Goal: Contribute content

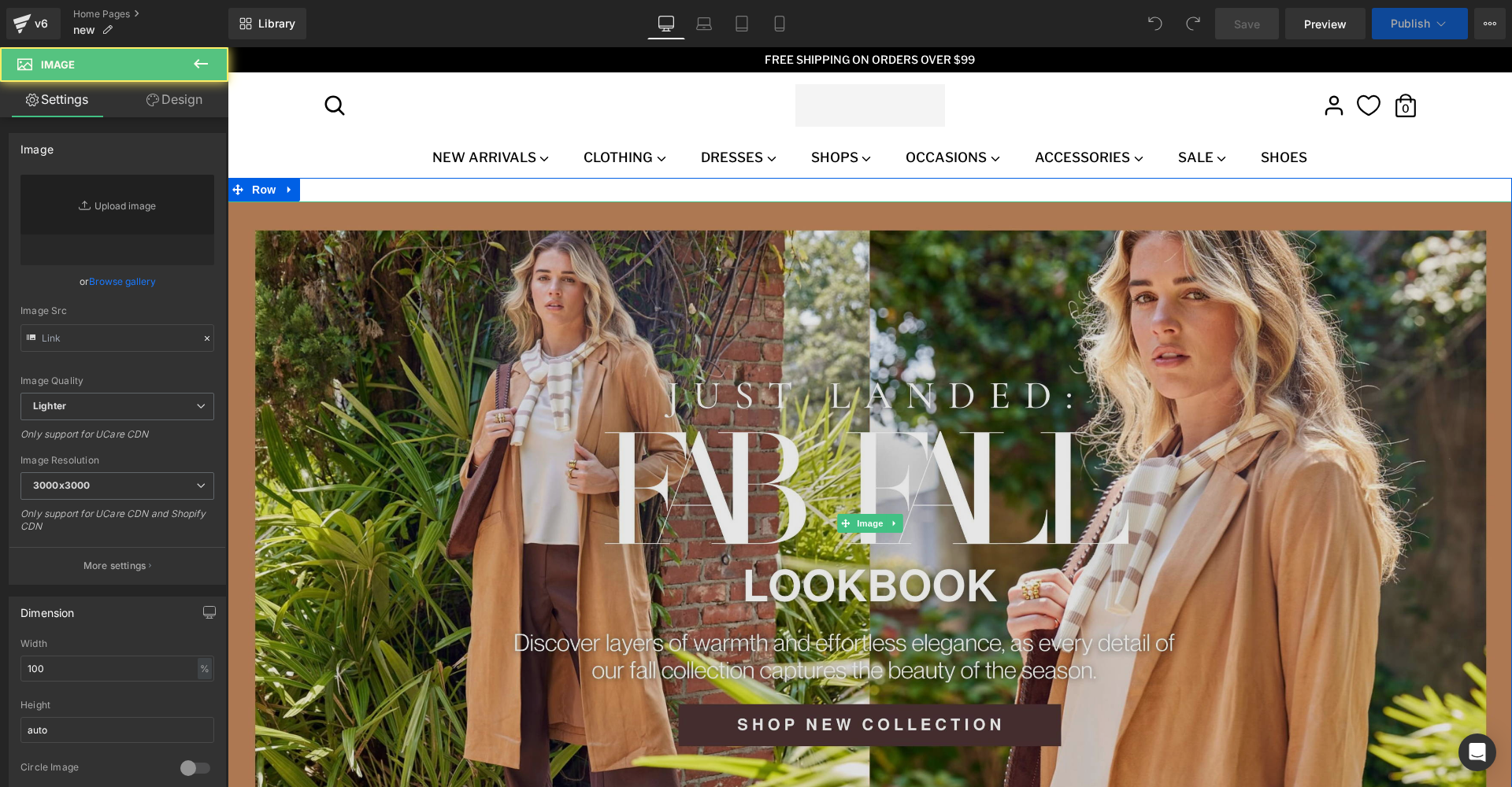
click at [480, 338] on img at bounding box center [869, 524] width 1284 height 646
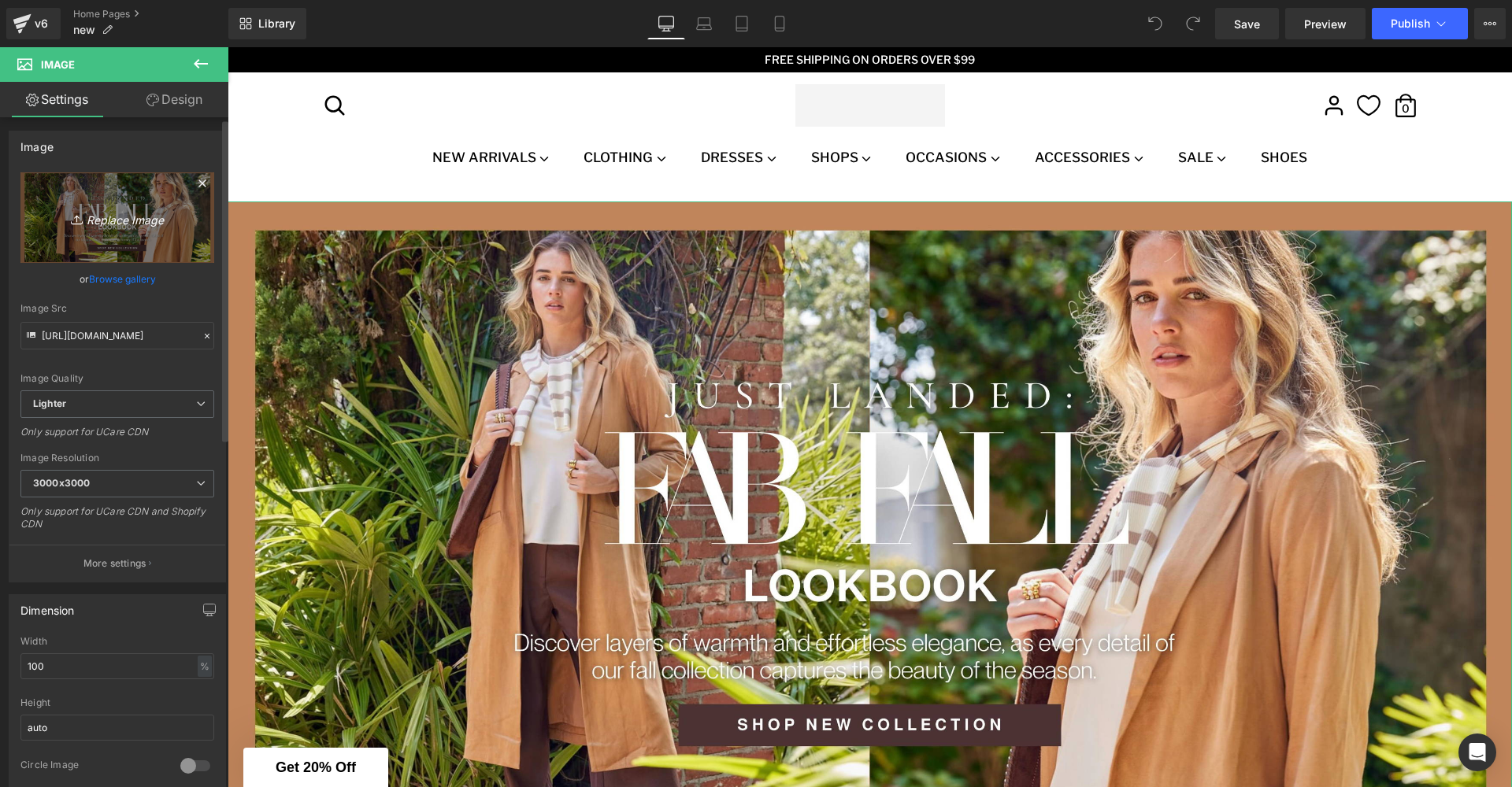
click at [109, 218] on icon "Replace Image" at bounding box center [117, 217] width 126 height 19
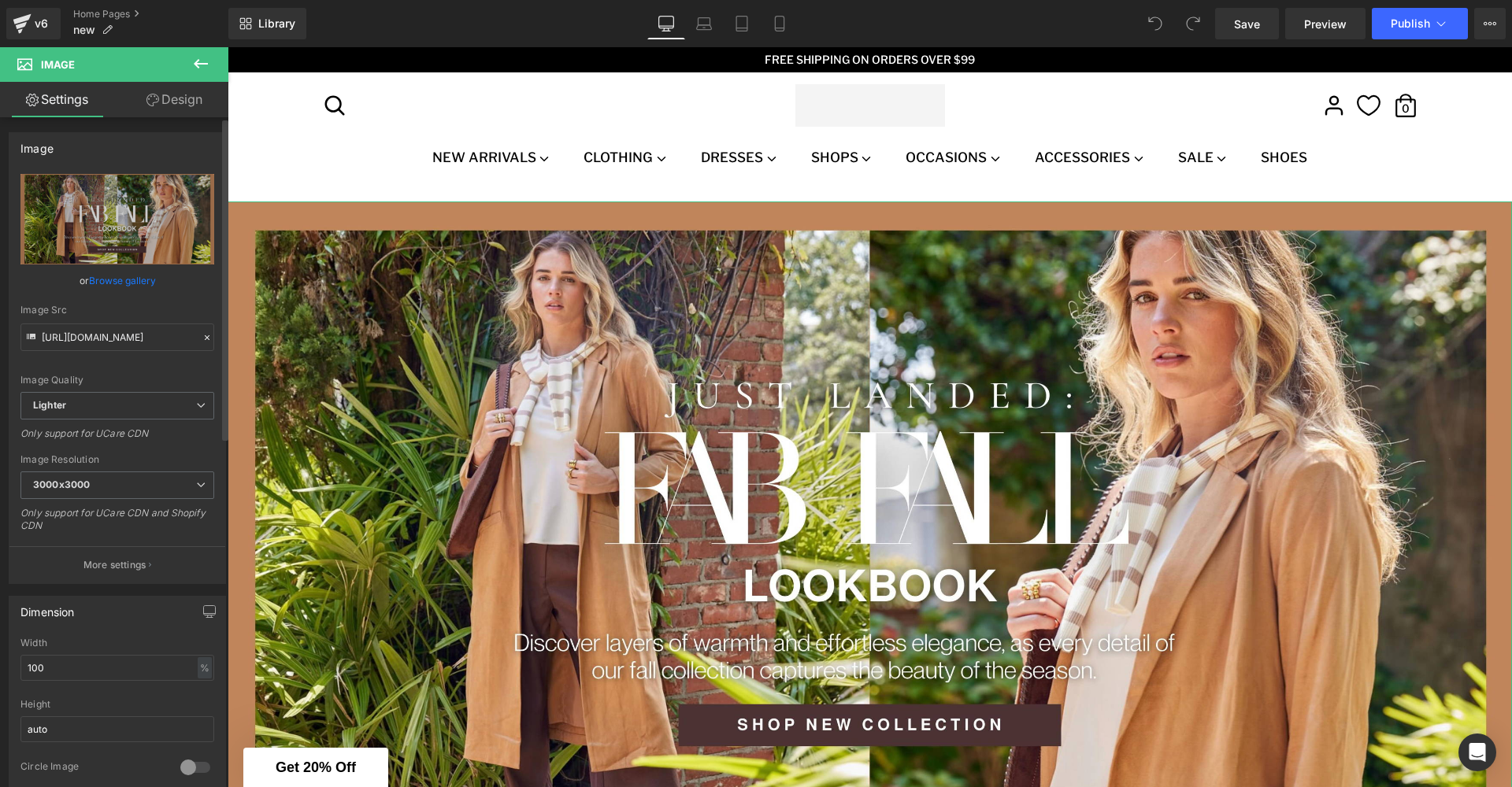
click at [96, 276] on link "Browse gallery" at bounding box center [122, 280] width 67 height 28
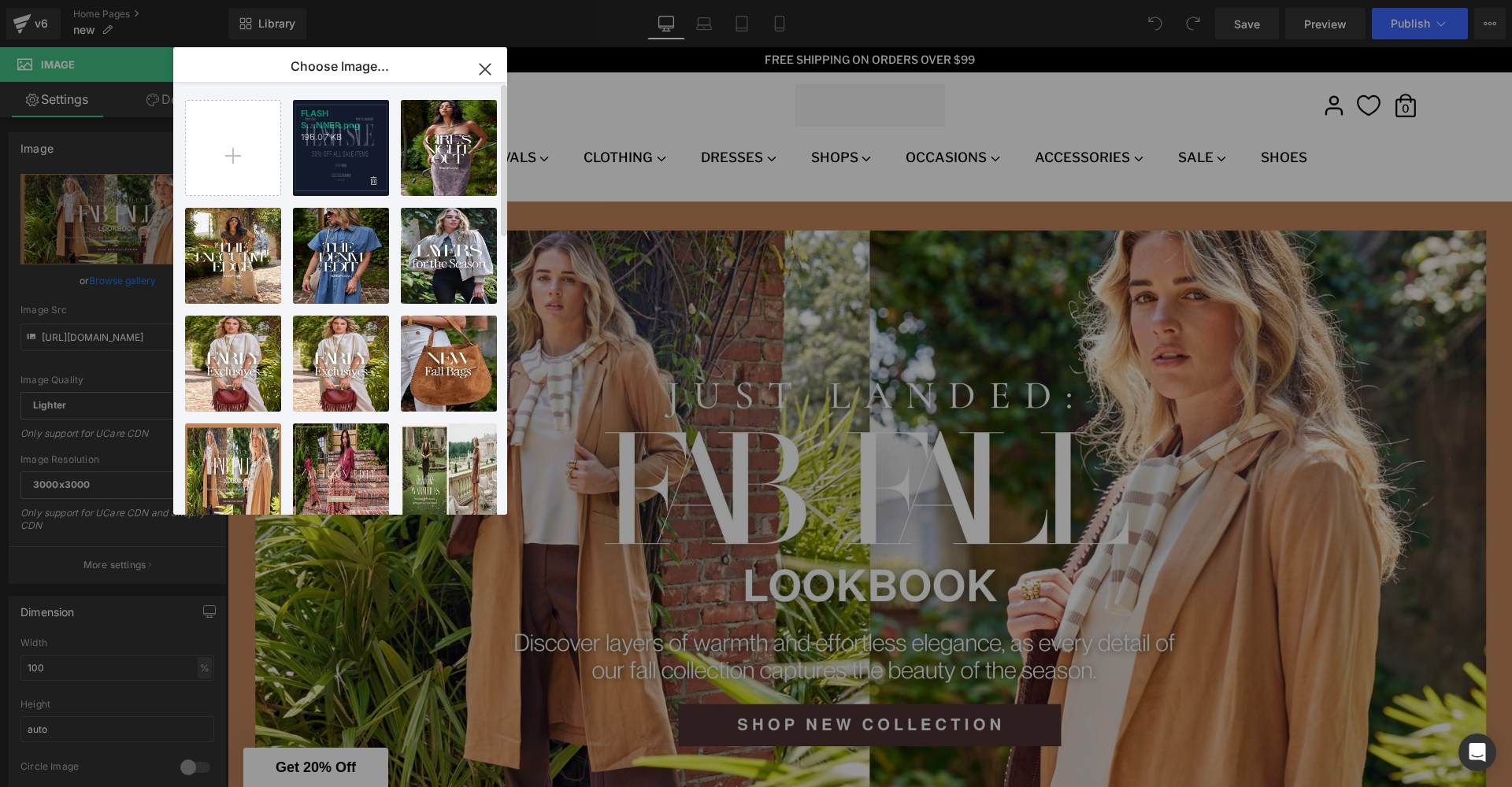
click at [325, 143] on div "FLASH S...NNER.png 196.07 KB" at bounding box center [340, 147] width 96 height 96
type input "[URL][DOMAIN_NAME]"
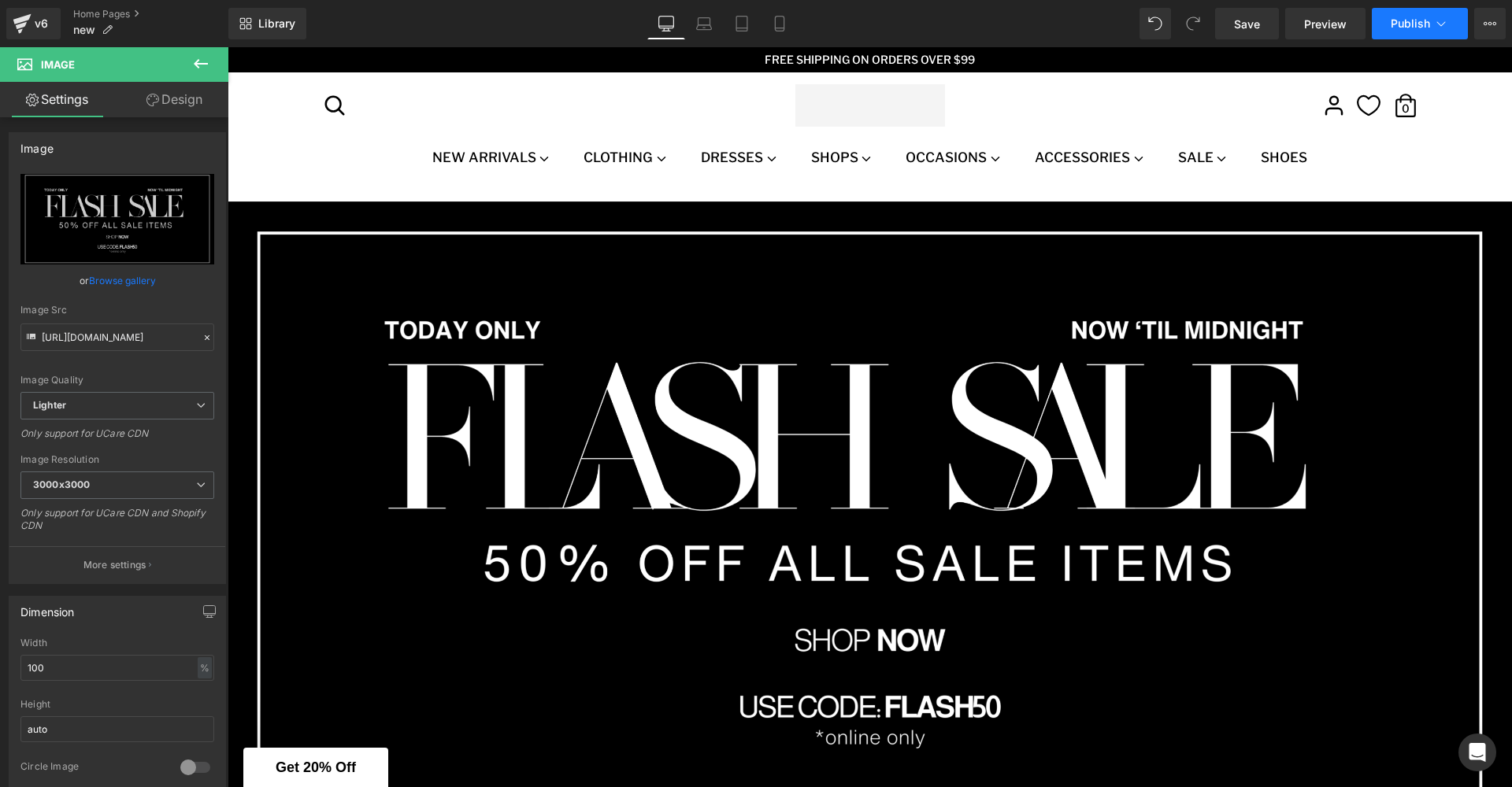
click at [1454, 25] on button "Publish" at bounding box center [1419, 23] width 96 height 31
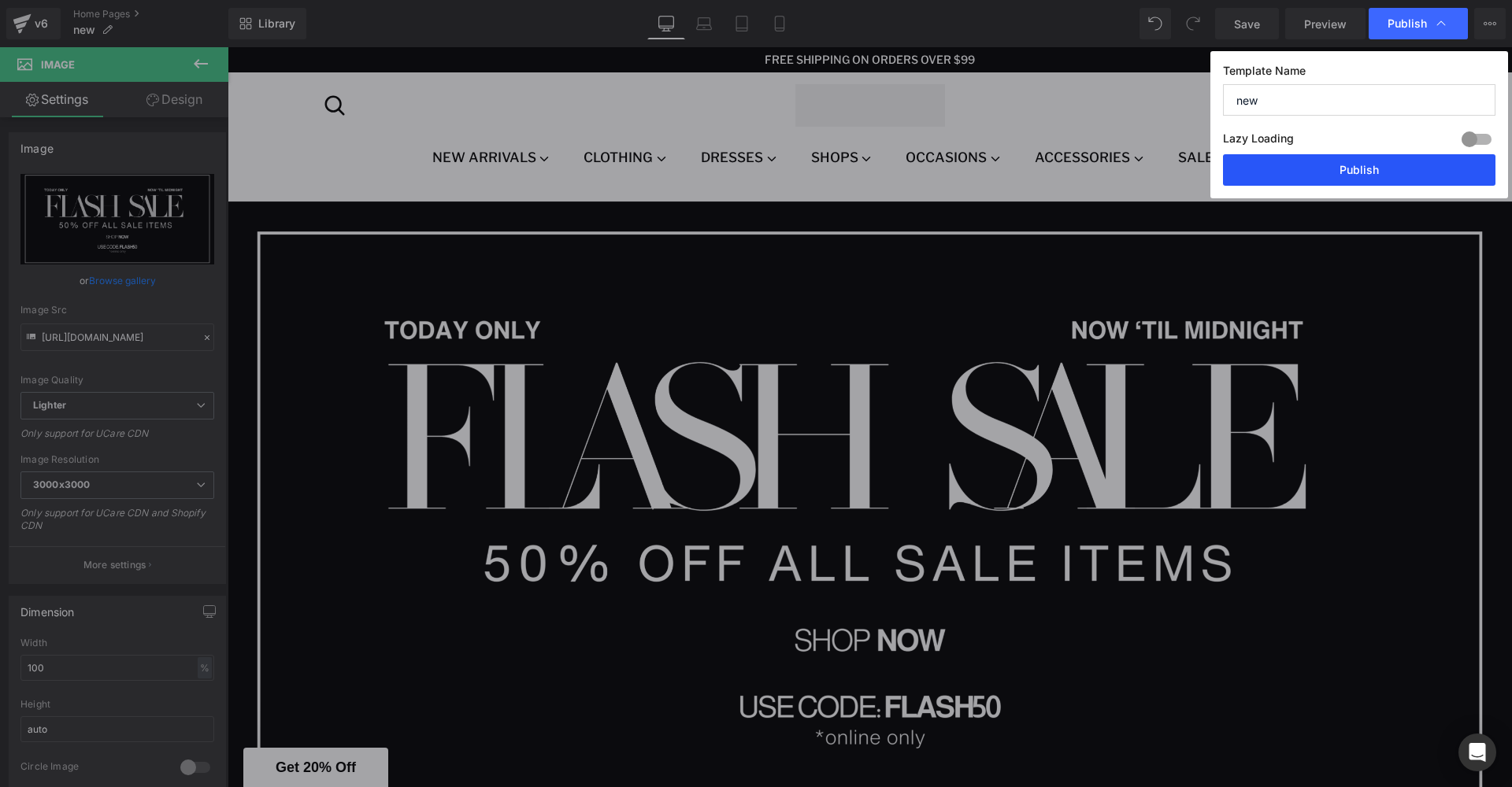
click at [1363, 168] on button "Publish" at bounding box center [1359, 169] width 273 height 31
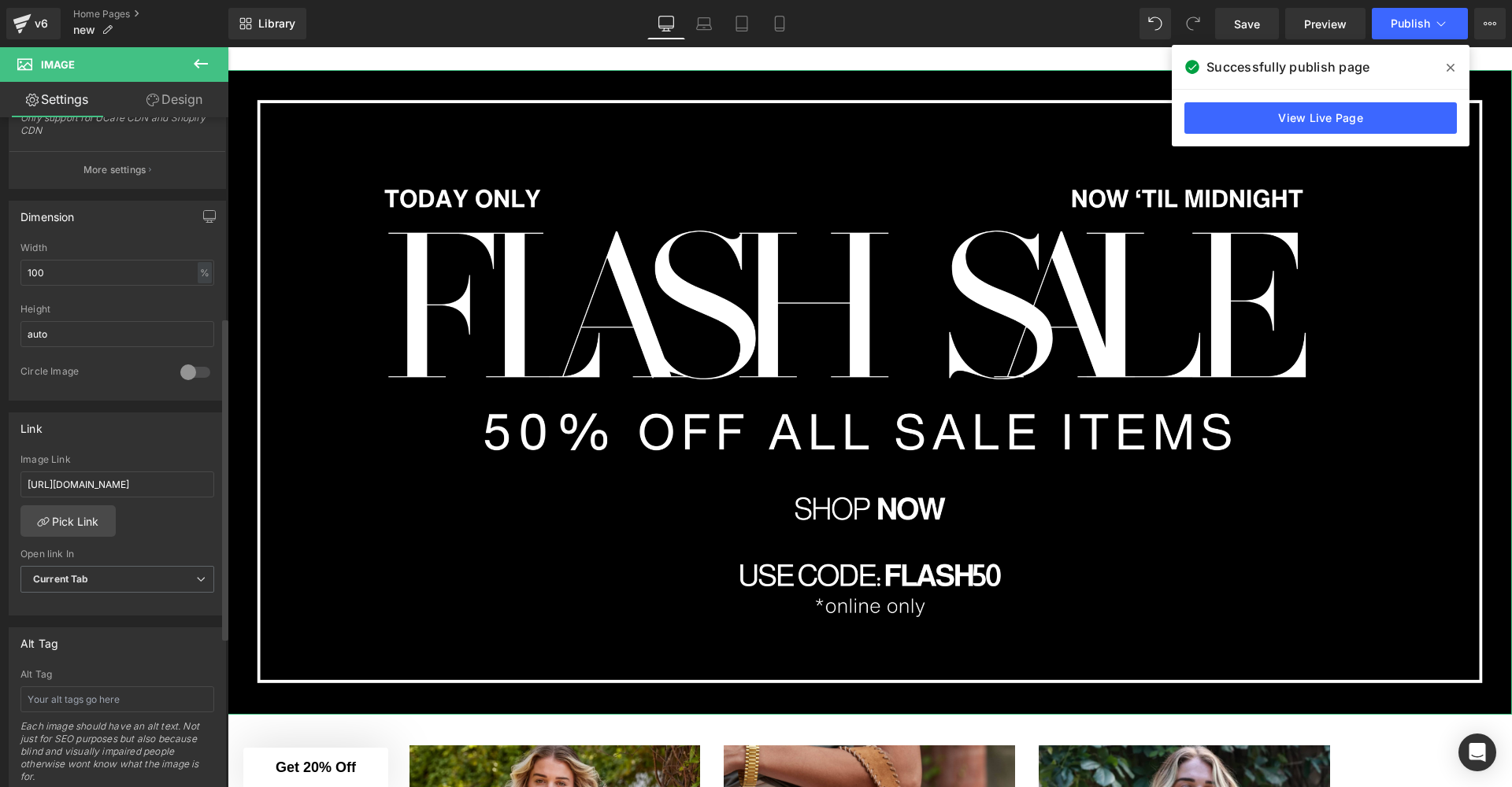
scroll to position [448, 0]
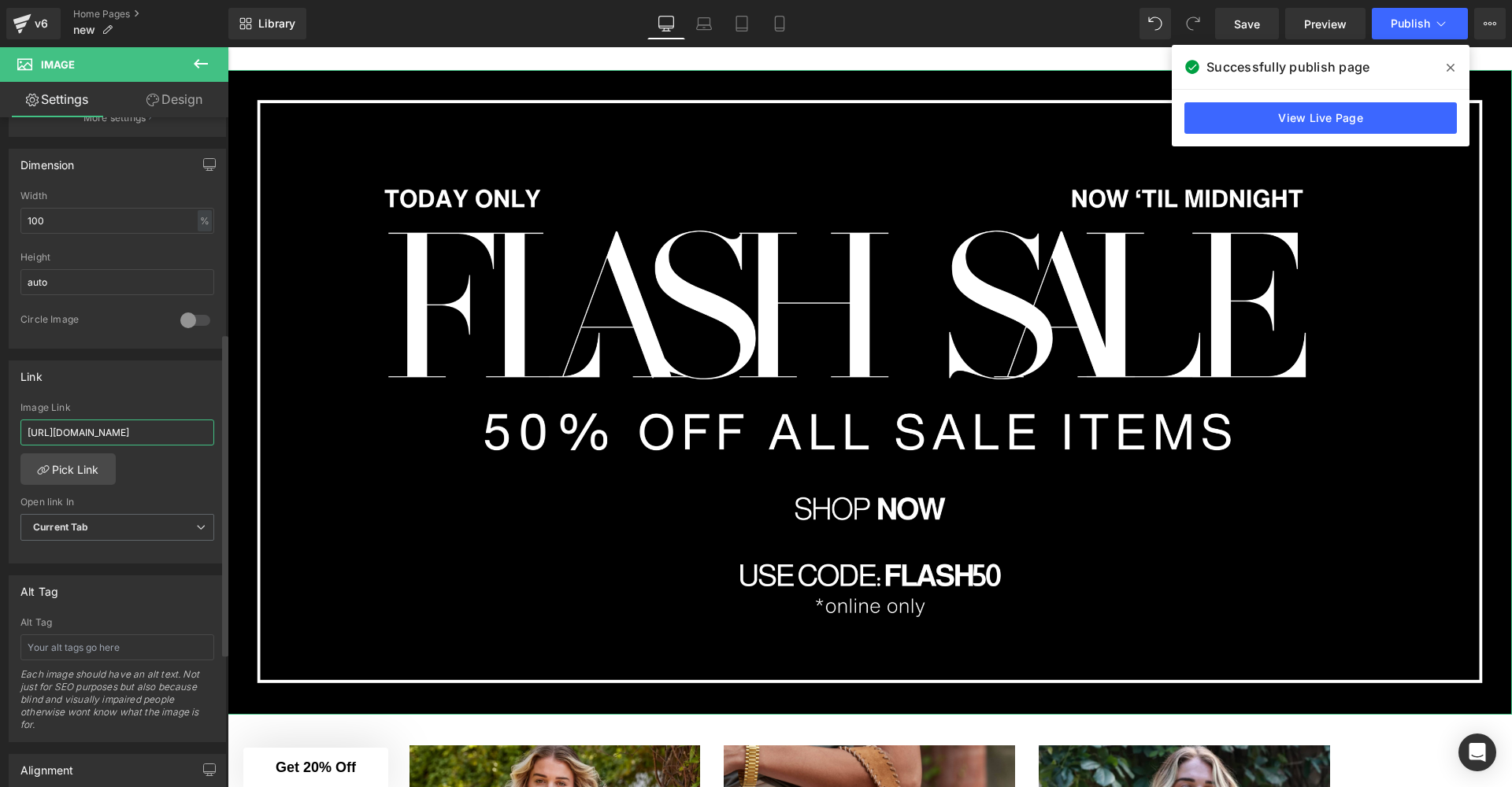
click at [133, 432] on input "[URL][DOMAIN_NAME]" at bounding box center [117, 432] width 194 height 26
paste input "sal"
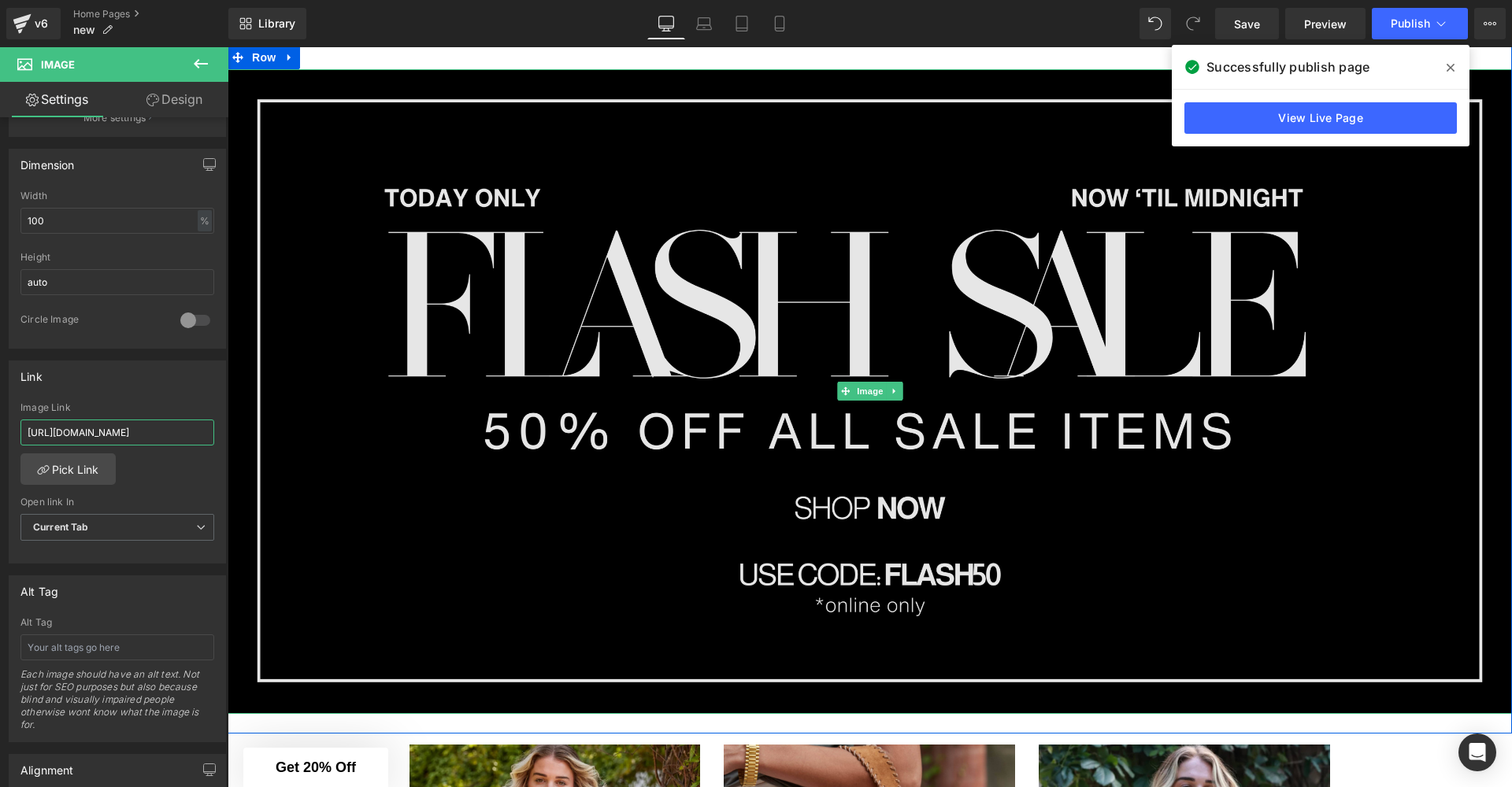
scroll to position [135, 0]
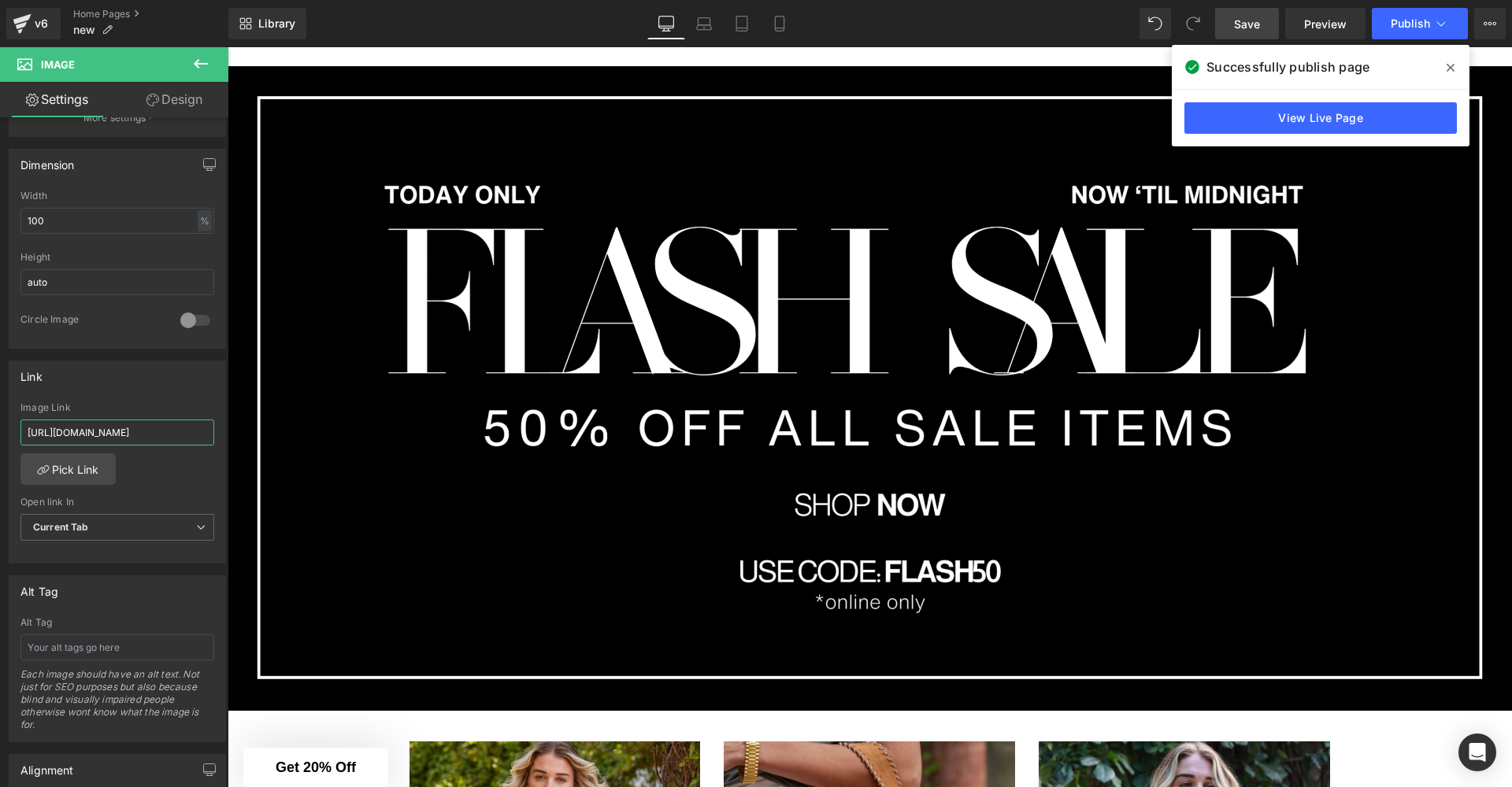
type input "[URL][DOMAIN_NAME]"
click at [1256, 30] on span "Save" at bounding box center [1246, 25] width 26 height 17
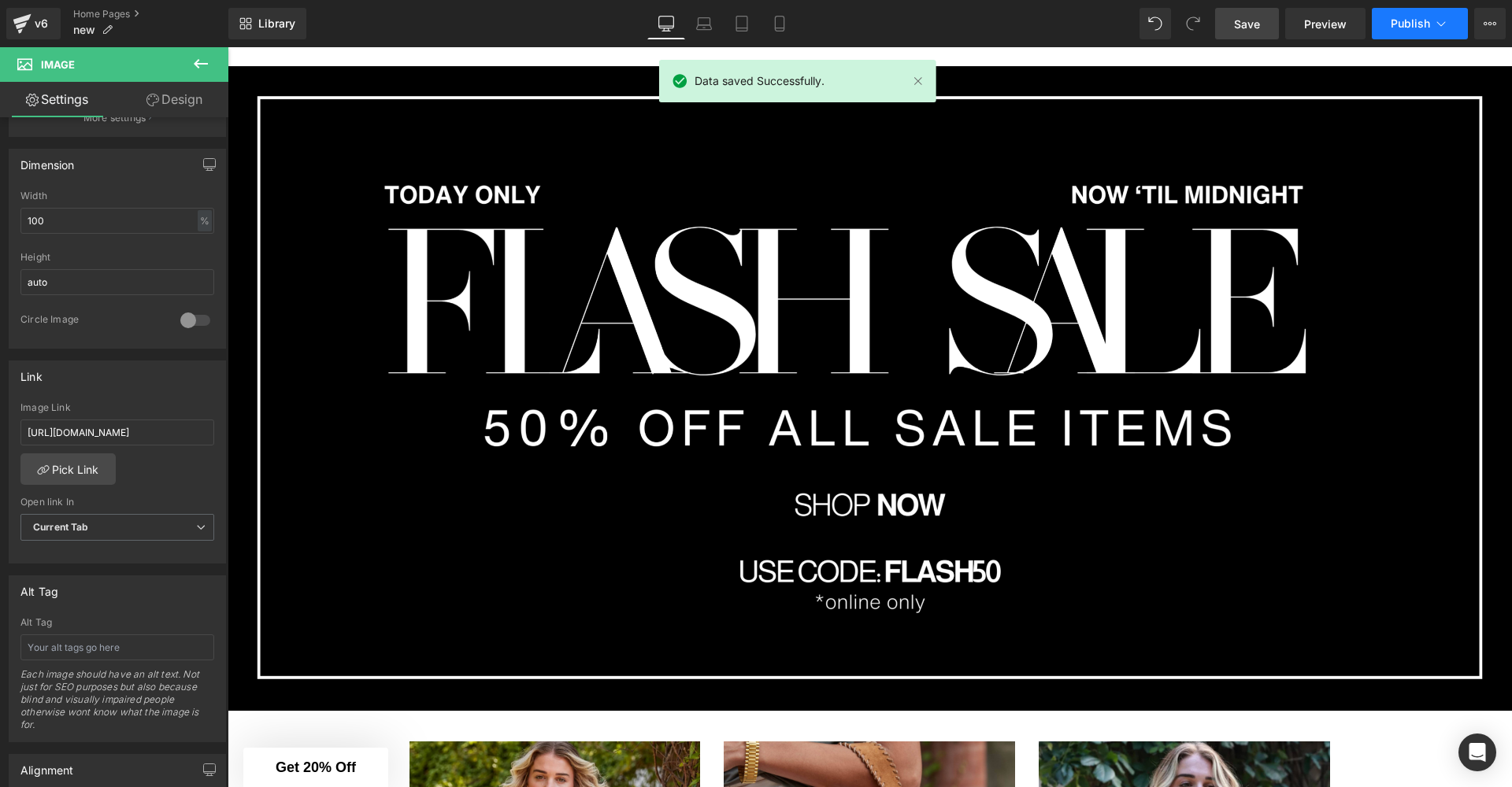
click at [1404, 19] on span "Publish" at bounding box center [1410, 23] width 40 height 13
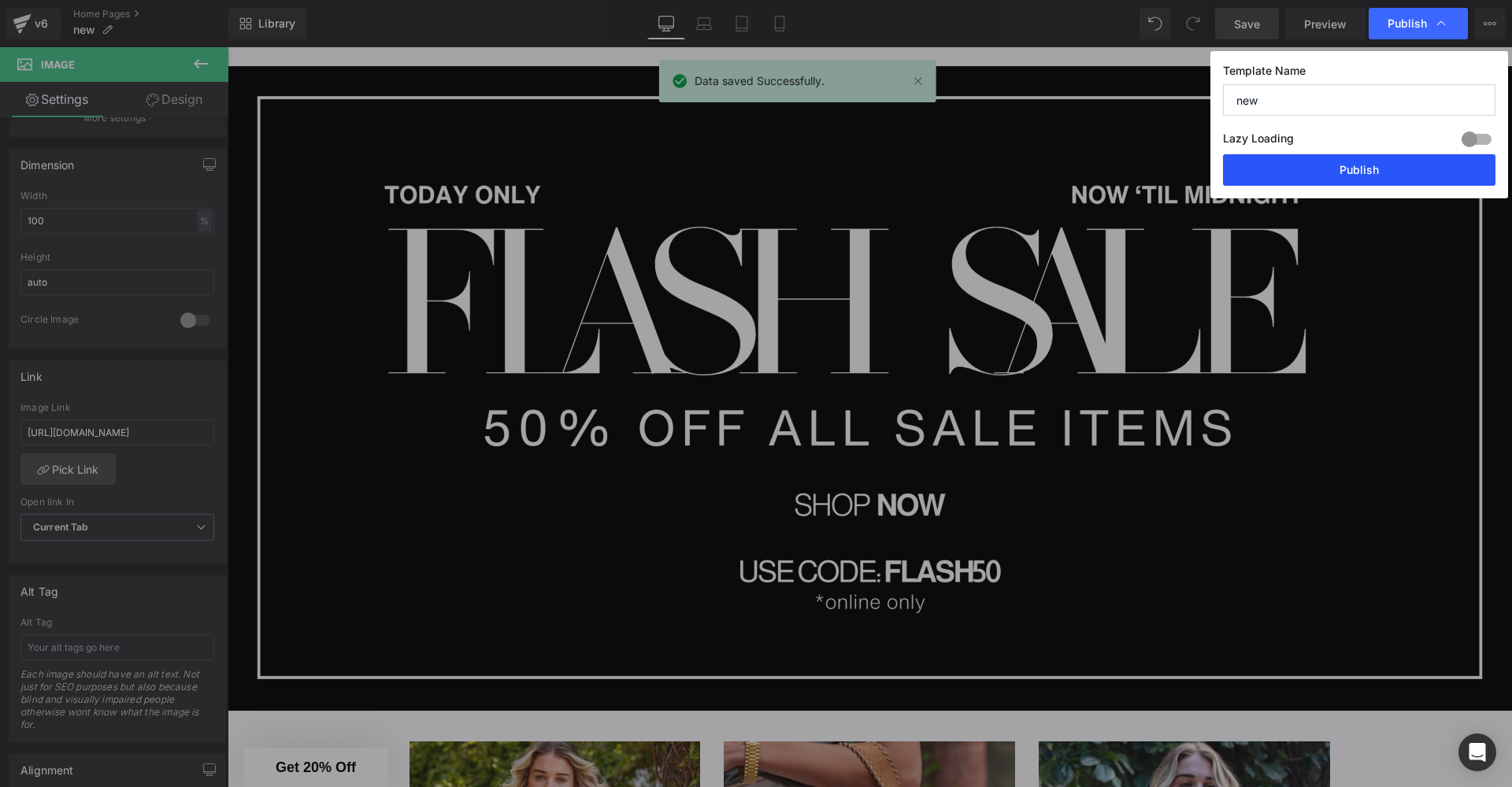
click at [1394, 178] on button "Publish" at bounding box center [1359, 169] width 273 height 31
